Goal: Navigation & Orientation: Find specific page/section

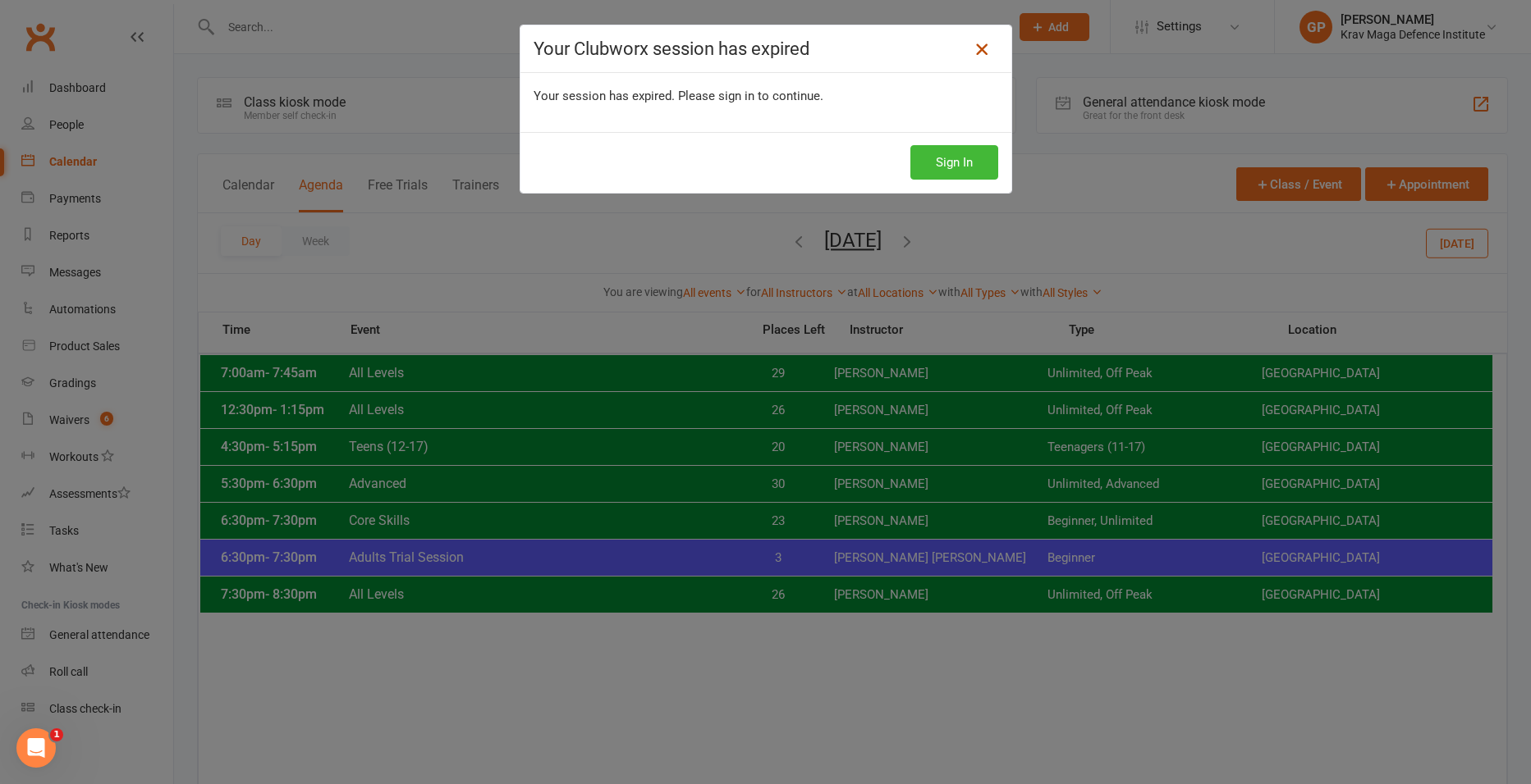
click at [979, 52] on icon at bounding box center [982, 49] width 20 height 20
click at [963, 166] on button "Sign In" at bounding box center [954, 163] width 88 height 35
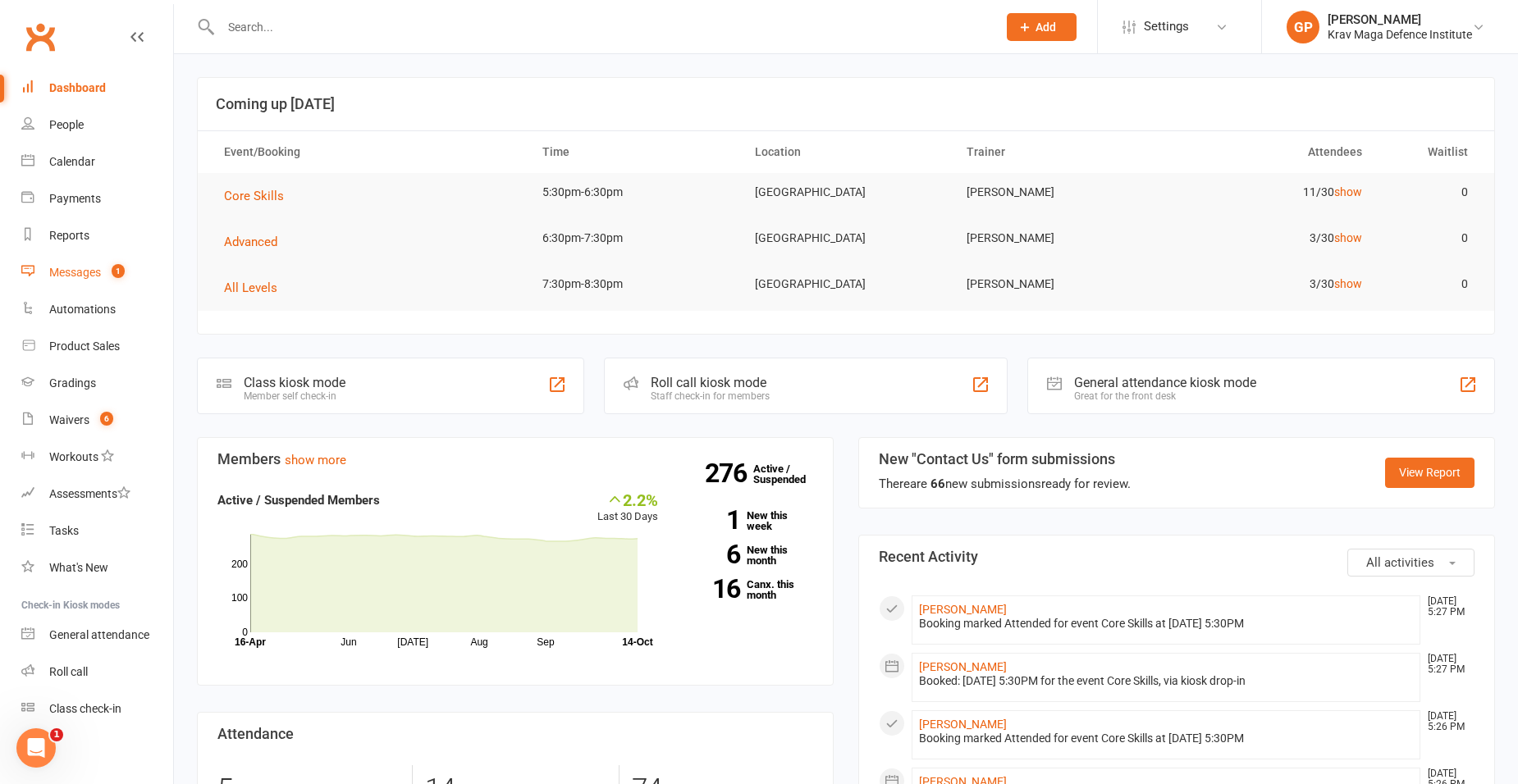
click at [84, 271] on div "Messages" at bounding box center [75, 273] width 52 height 13
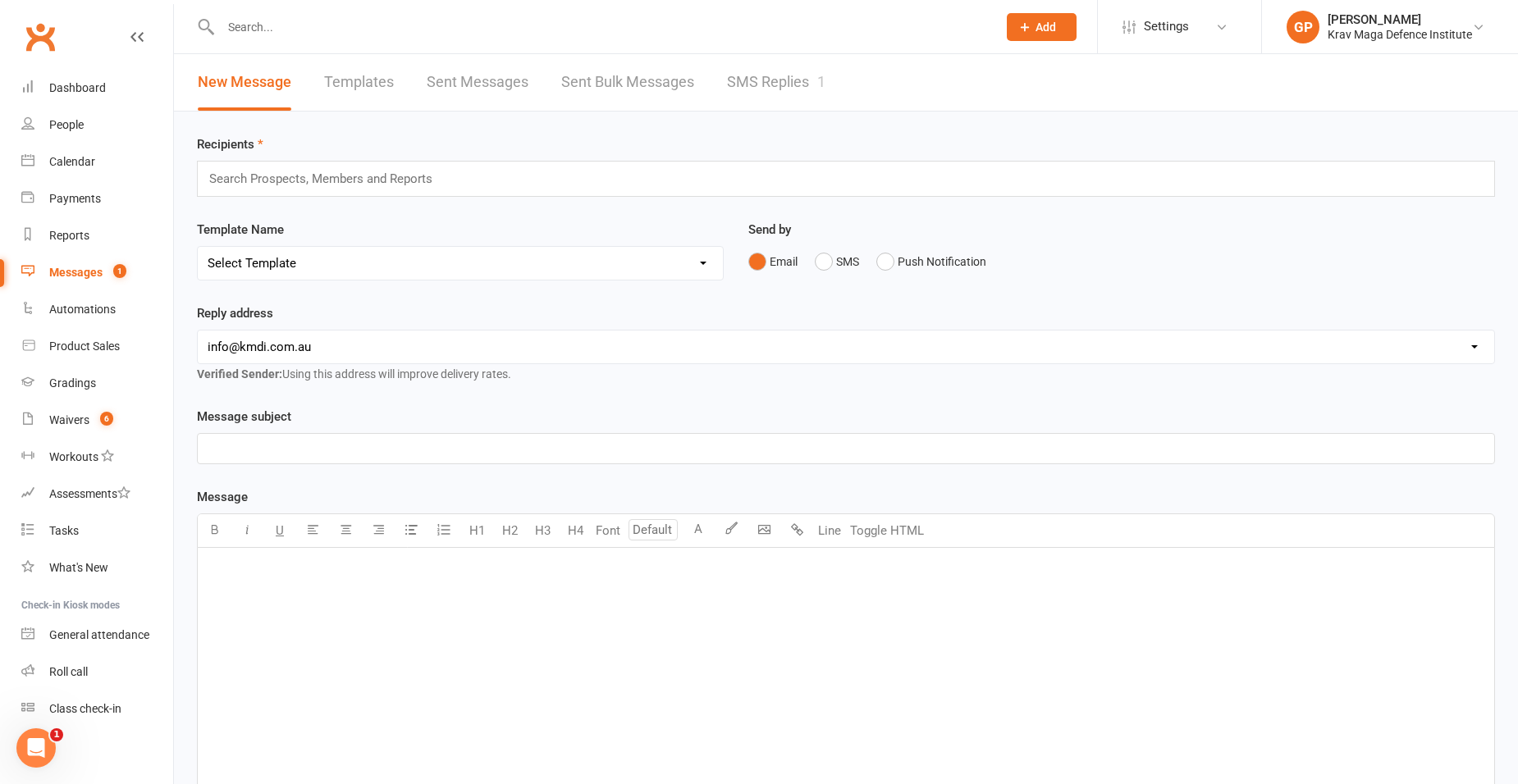
click at [771, 78] on link "SMS Replies 1" at bounding box center [777, 82] width 99 height 57
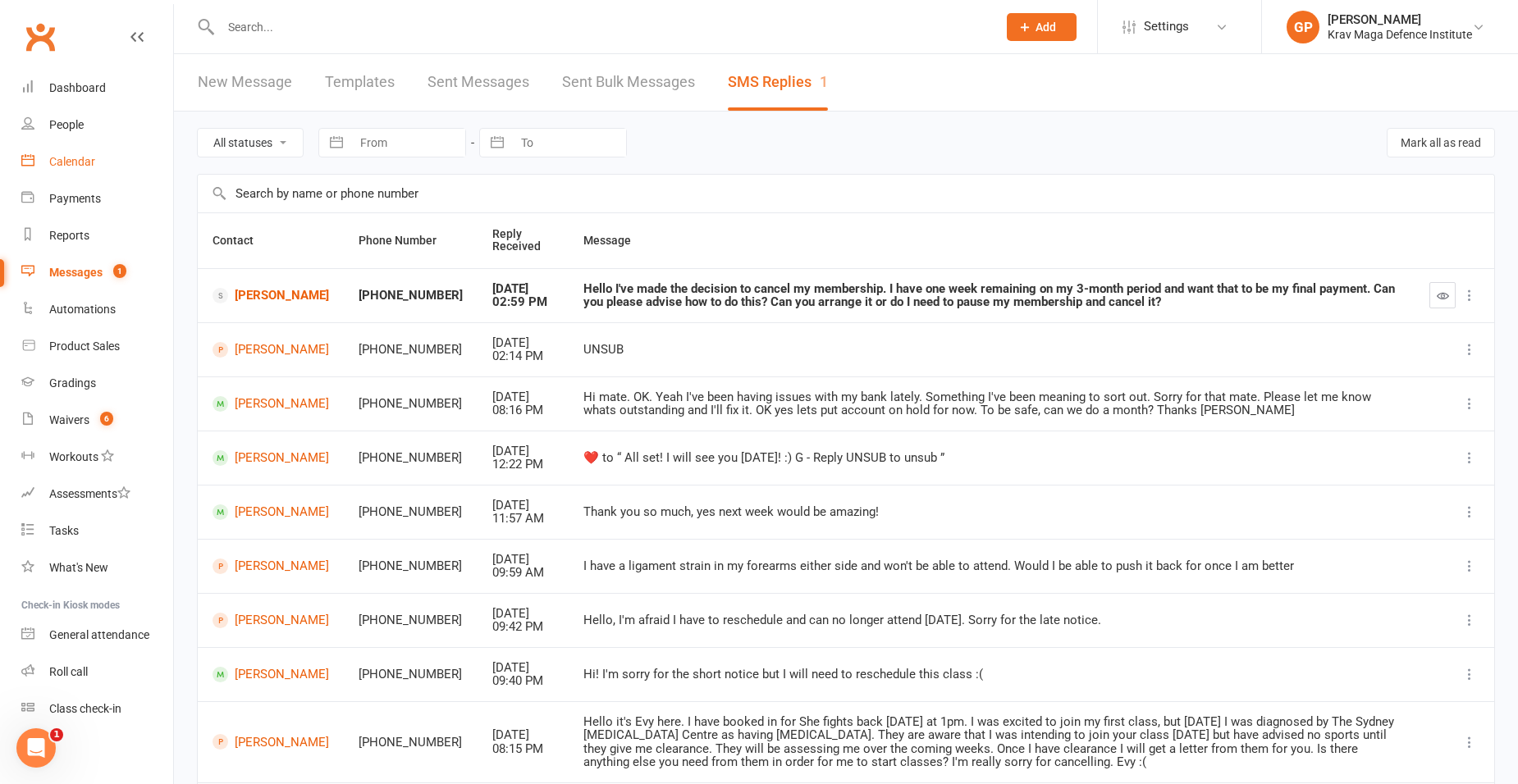
click at [63, 156] on div "Calendar" at bounding box center [72, 162] width 46 height 13
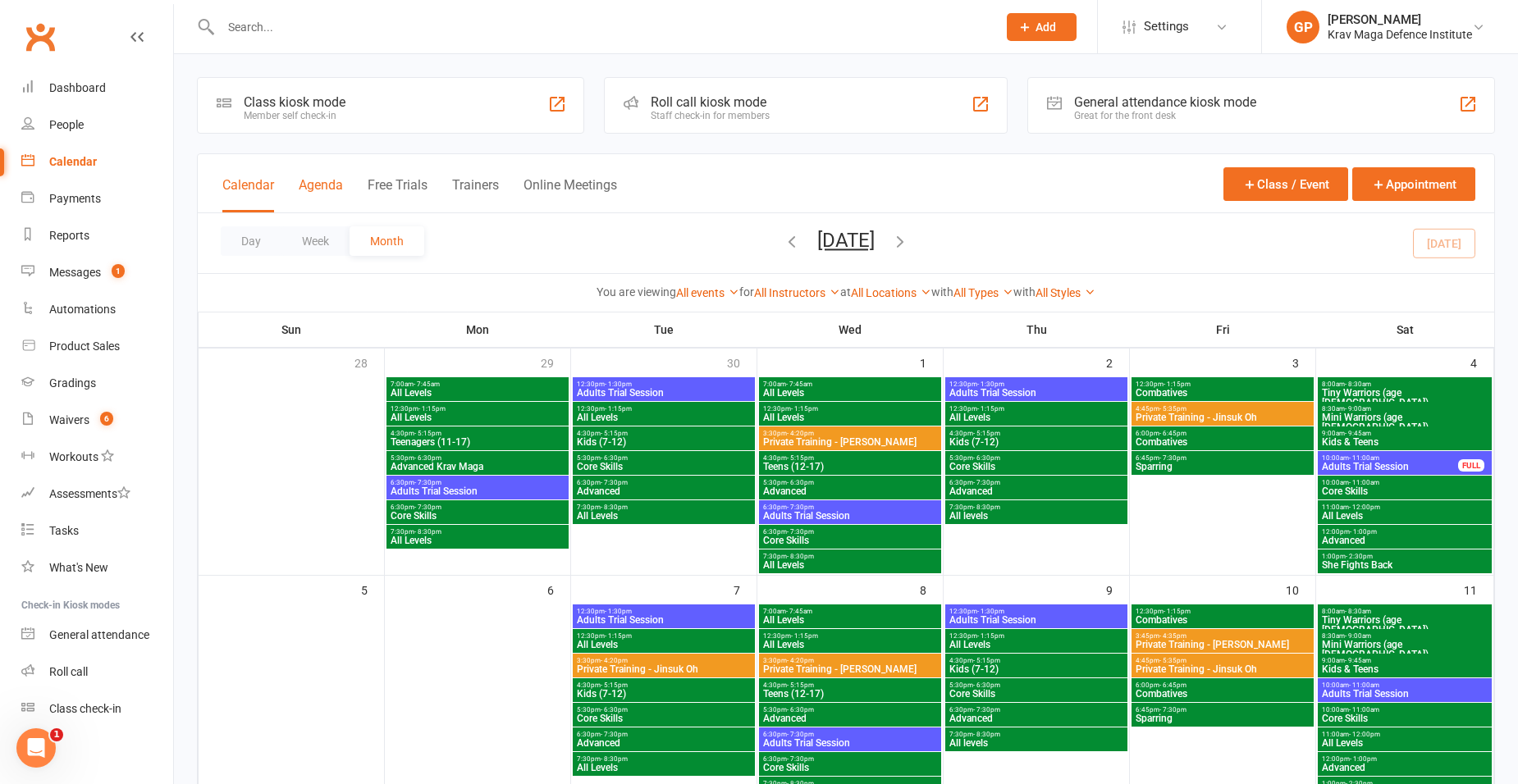
click at [326, 195] on button "Agenda" at bounding box center [320, 195] width 44 height 36
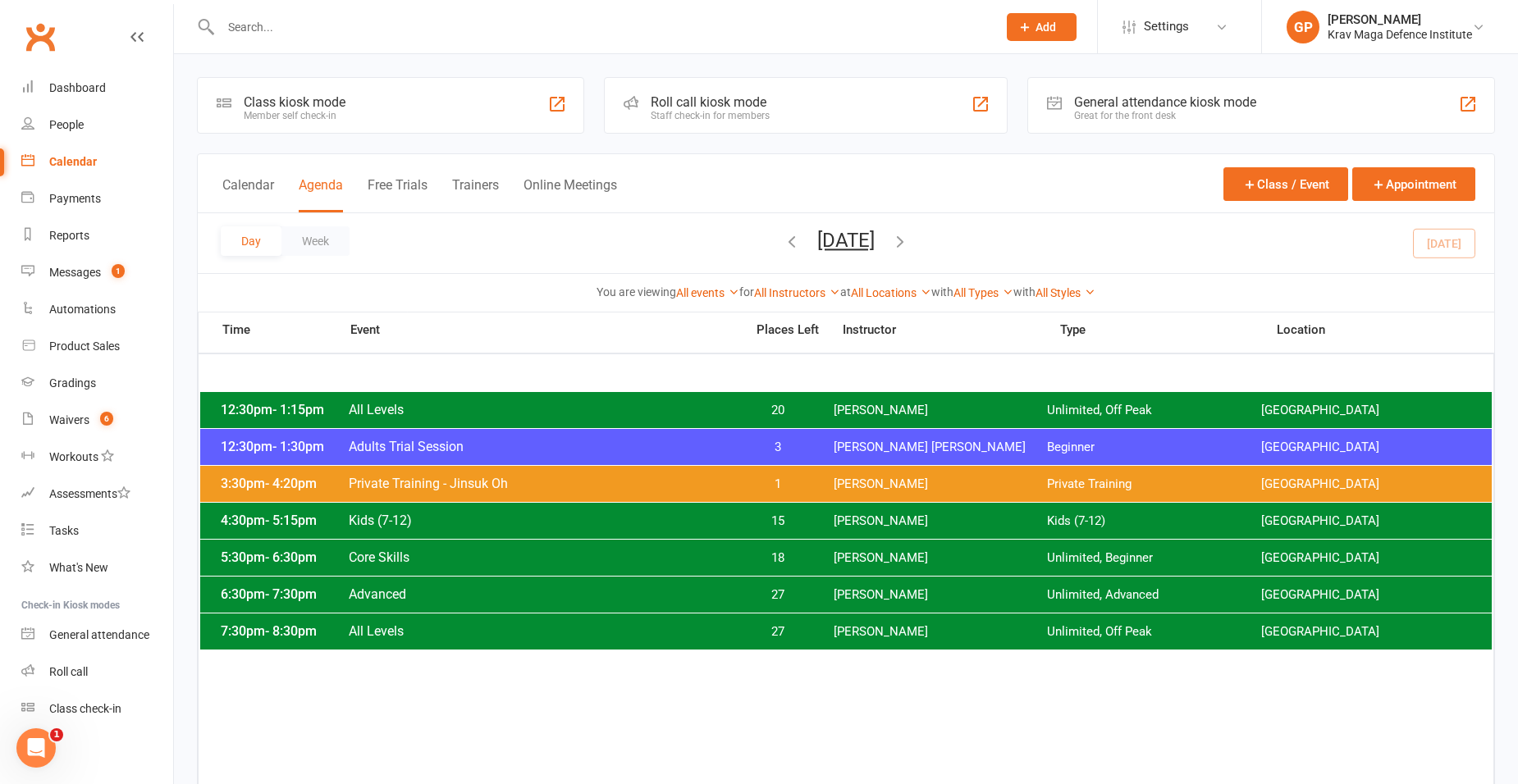
click at [568, 553] on span "Core Skills" at bounding box center [541, 557] width 387 height 16
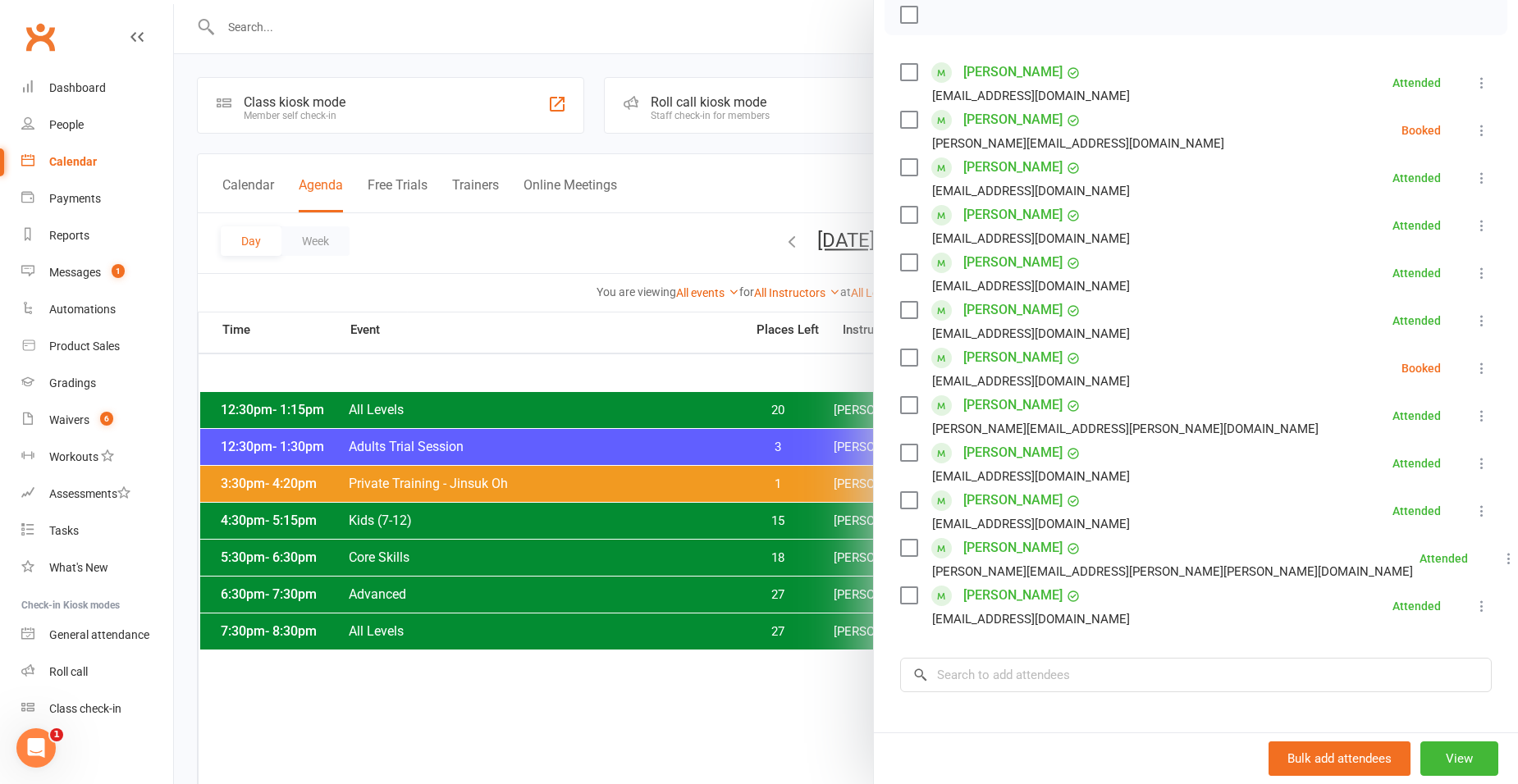
scroll to position [164, 0]
